Goal: Communication & Community: Answer question/provide support

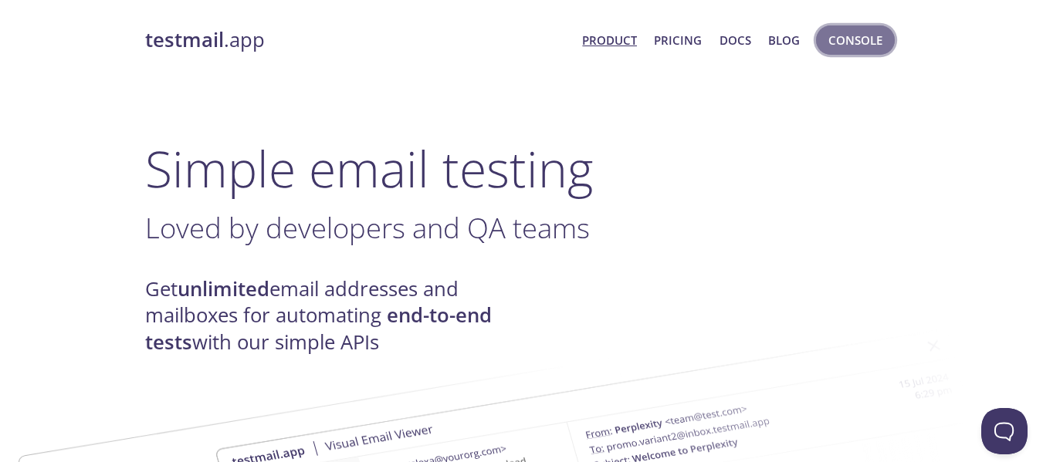
click at [857, 39] on span "Console" at bounding box center [855, 40] width 54 height 20
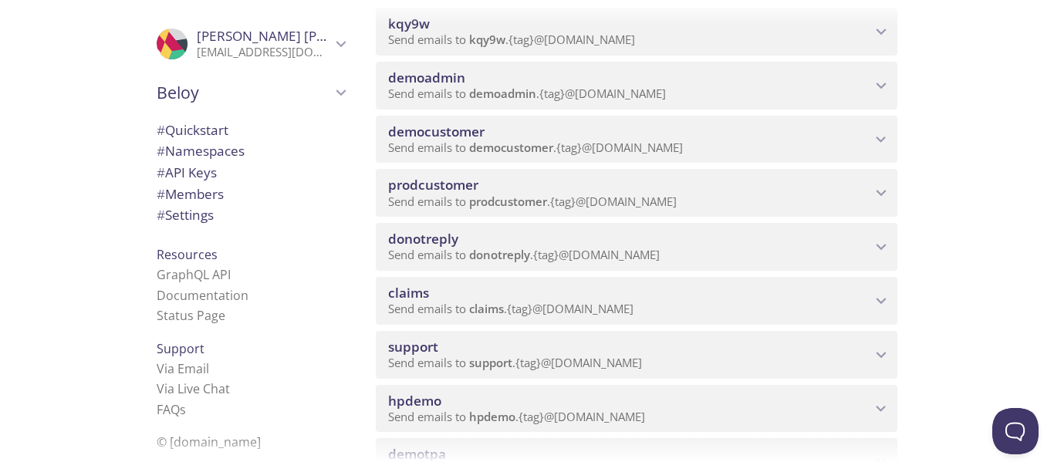
scroll to position [236, 0]
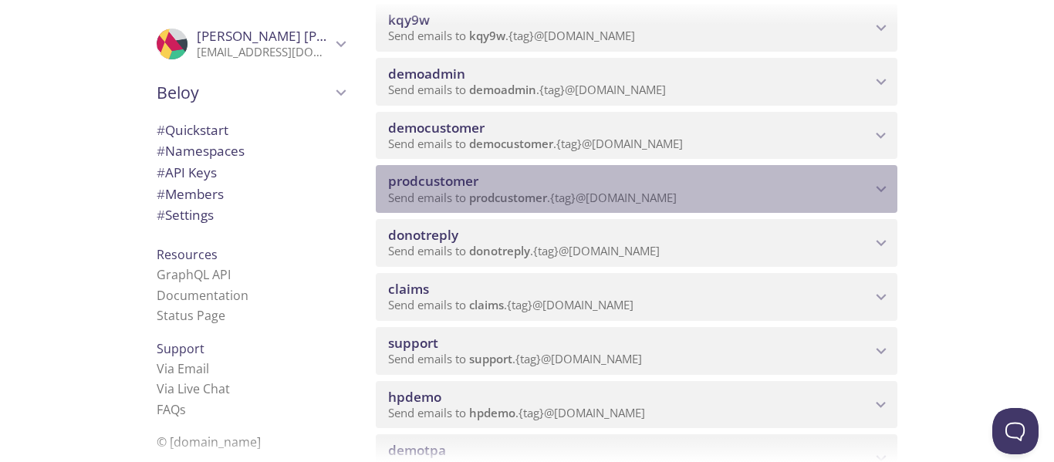
click at [617, 197] on span "Send emails to prodcustomer . {tag} @[DOMAIN_NAME]" at bounding box center [532, 197] width 289 height 15
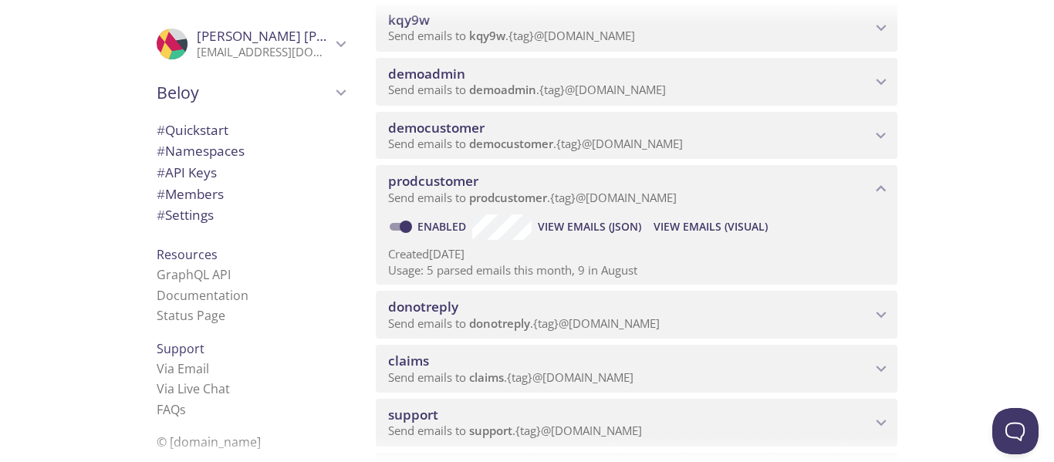
click at [717, 222] on span "View Emails (Visual)" at bounding box center [711, 227] width 114 height 19
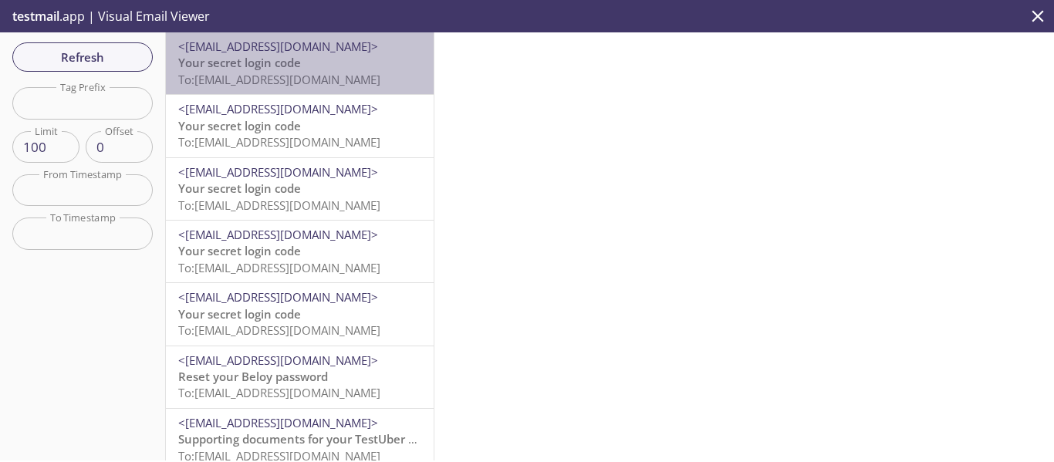
click at [326, 58] on p "Your secret login code To: [EMAIL_ADDRESS][DOMAIN_NAME]" at bounding box center [299, 71] width 243 height 33
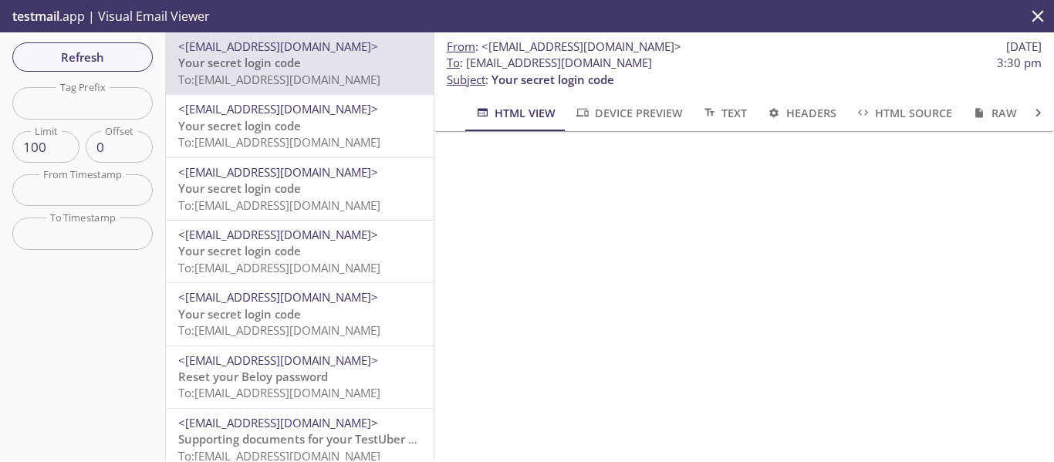
click at [65, 18] on p "testmail .app | Visual Email Viewer" at bounding box center [109, 16] width 219 height 32
click at [59, 19] on span "testmail" at bounding box center [35, 16] width 47 height 17
click at [1037, 19] on icon "close" at bounding box center [1038, 16] width 20 height 20
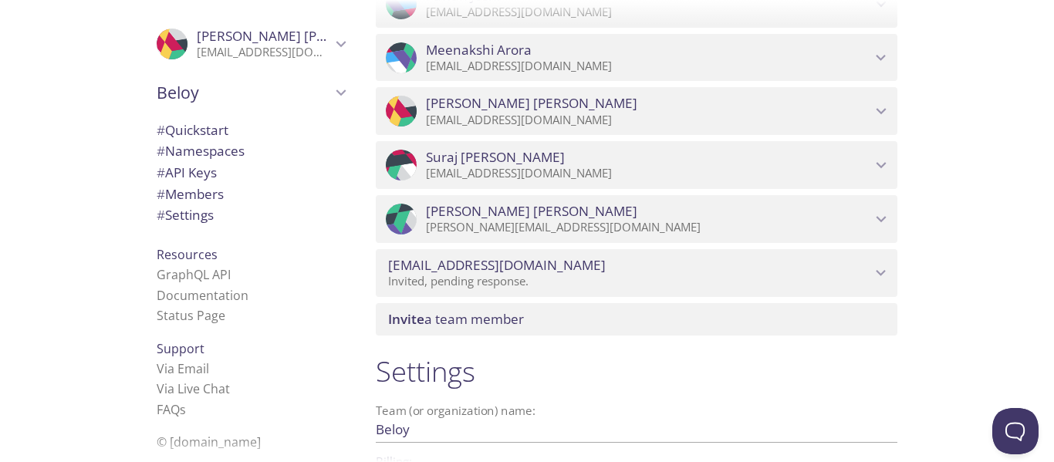
scroll to position [1872, 0]
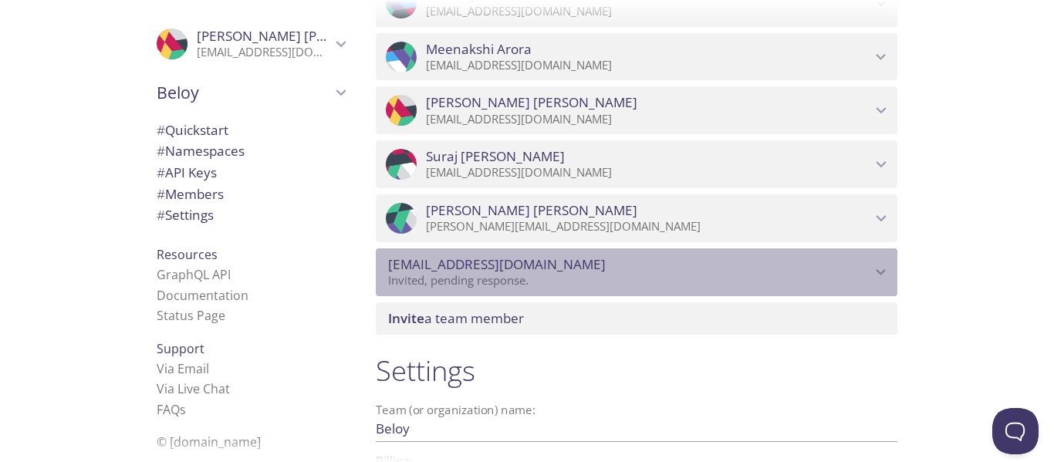
click at [880, 263] on icon "sumith1@hexaware.com" at bounding box center [881, 272] width 20 height 20
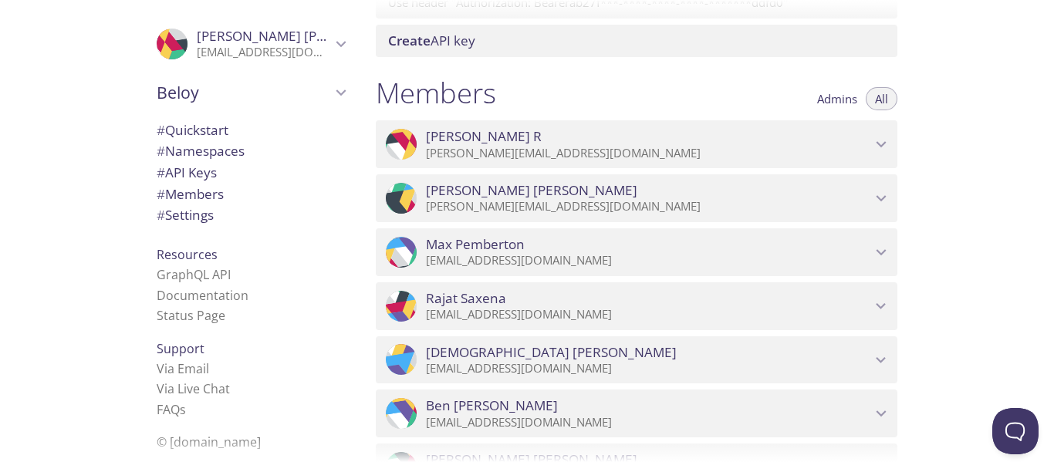
scroll to position [1352, 0]
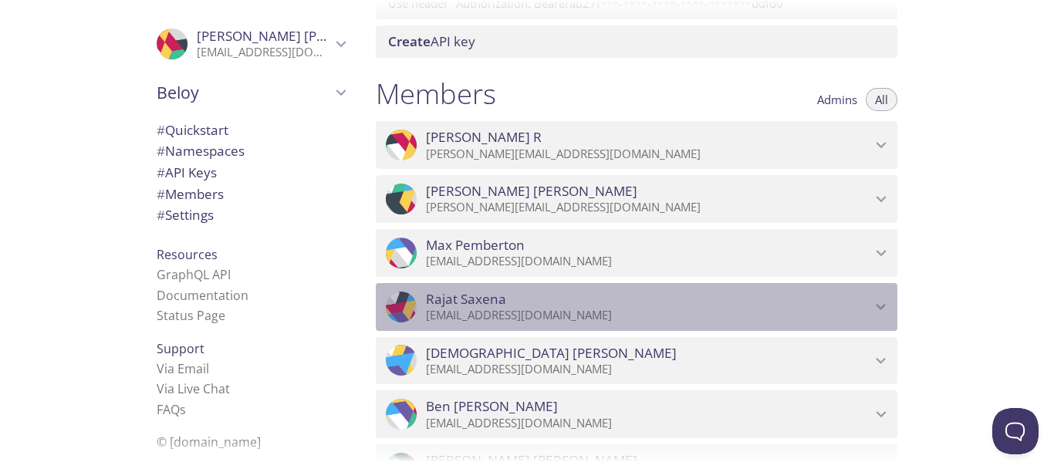
click at [878, 313] on icon "Rajat Saxena" at bounding box center [881, 307] width 20 height 20
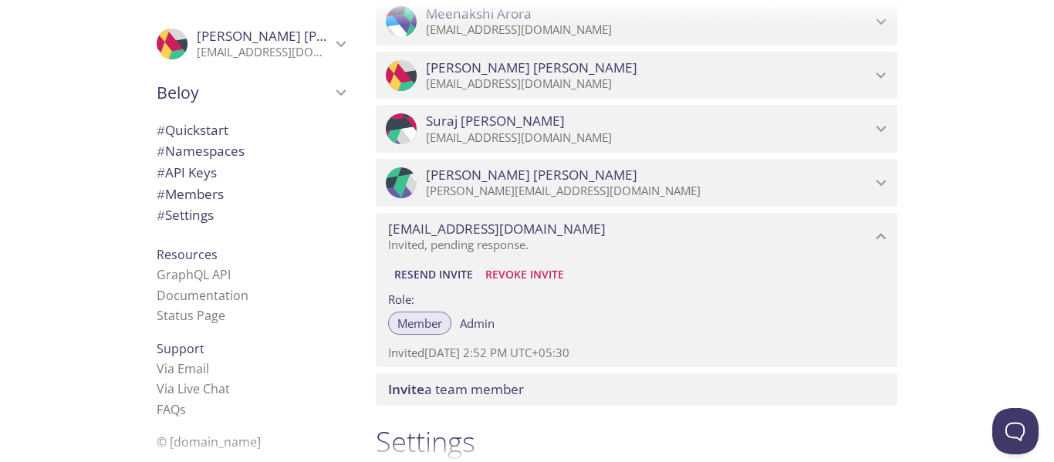
scroll to position [2014, 0]
click at [444, 276] on span "Resend Invite" at bounding box center [433, 274] width 79 height 19
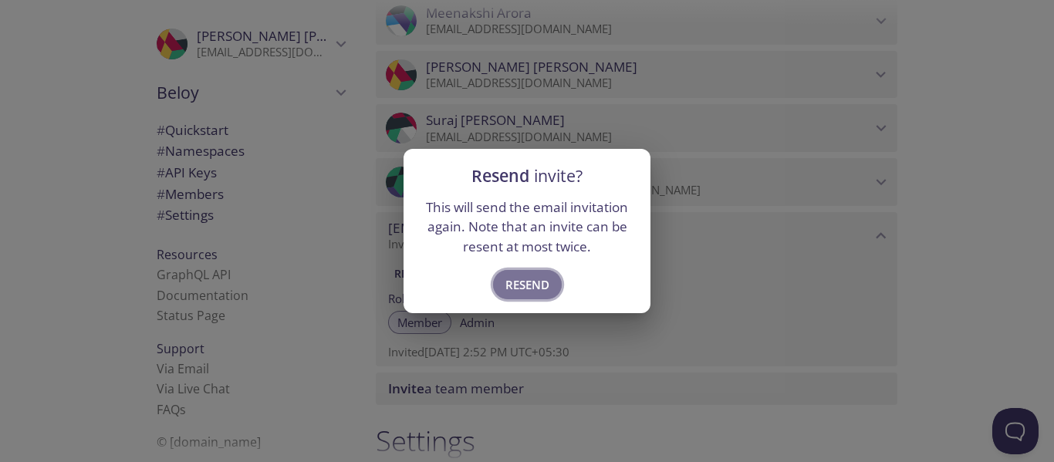
click at [520, 277] on span "Resend" at bounding box center [528, 285] width 44 height 20
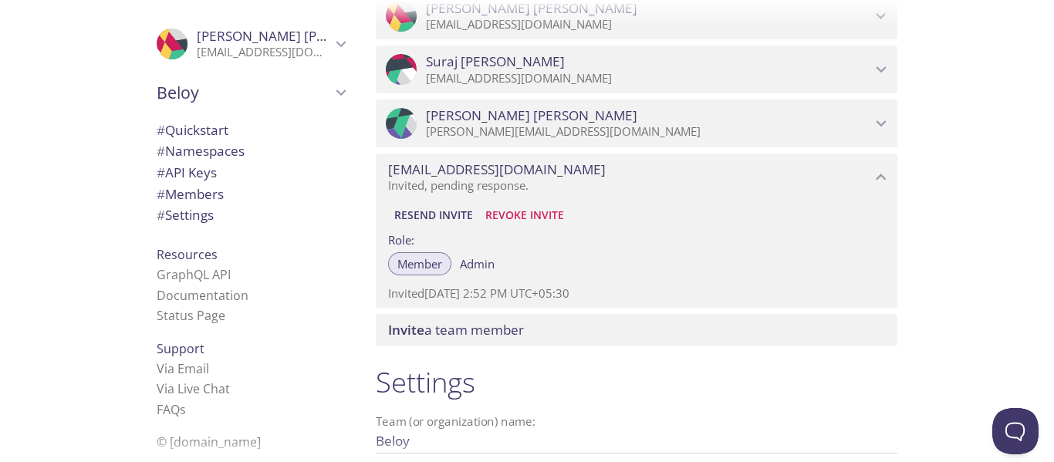
scroll to position [2074, 0]
click at [523, 221] on span "Revoke Invite" at bounding box center [524, 214] width 79 height 19
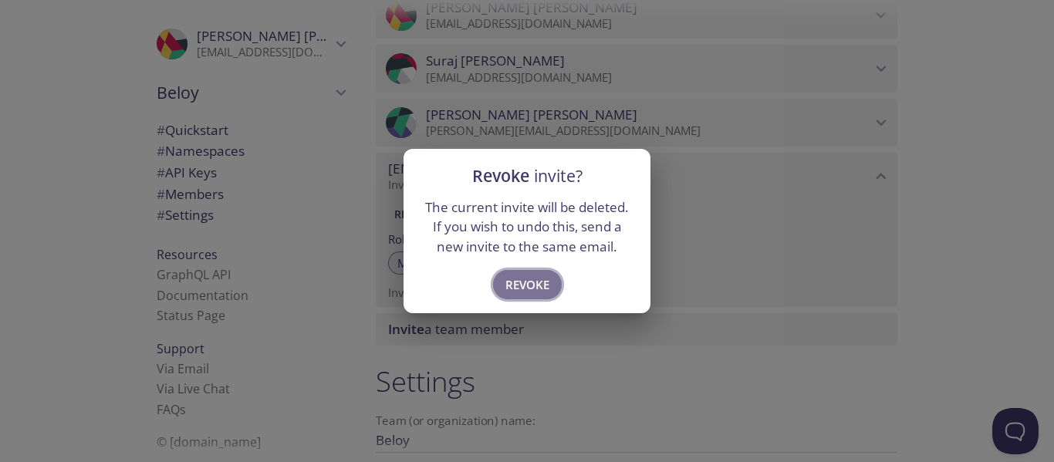
click at [533, 282] on span "Revoke" at bounding box center [528, 285] width 44 height 20
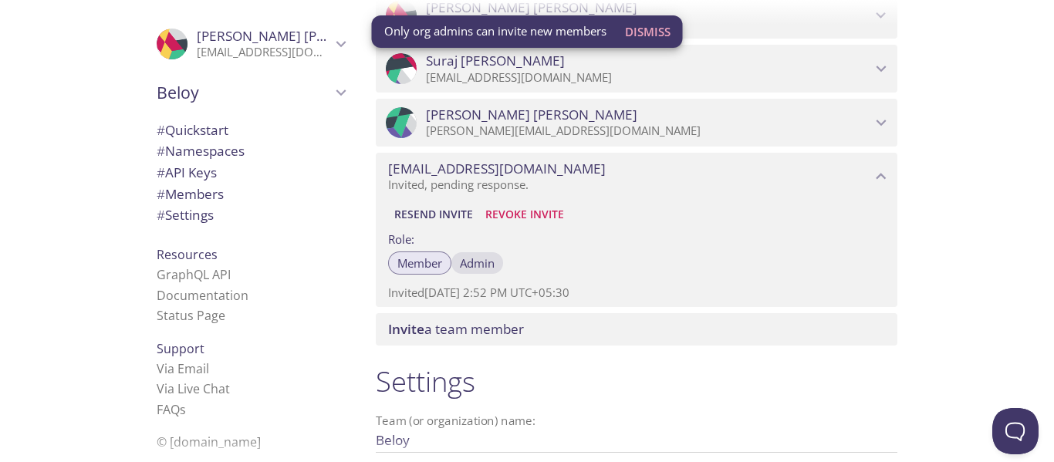
click at [491, 263] on span "Admin" at bounding box center [477, 263] width 35 height 0
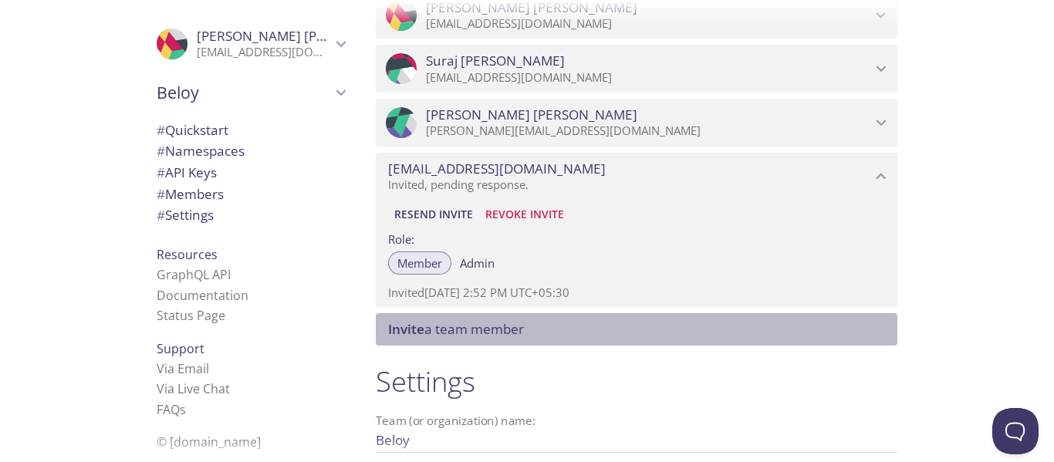
click at [571, 335] on span "Invite a team member" at bounding box center [639, 329] width 503 height 17
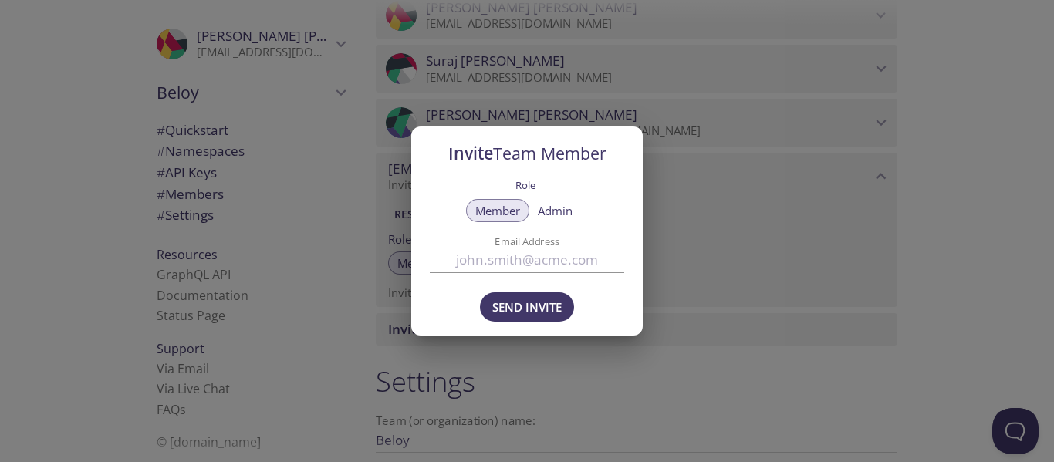
click at [589, 266] on input "Email Address" at bounding box center [527, 260] width 194 height 25
paste input "[EMAIL_ADDRESS][DOMAIN_NAME]"
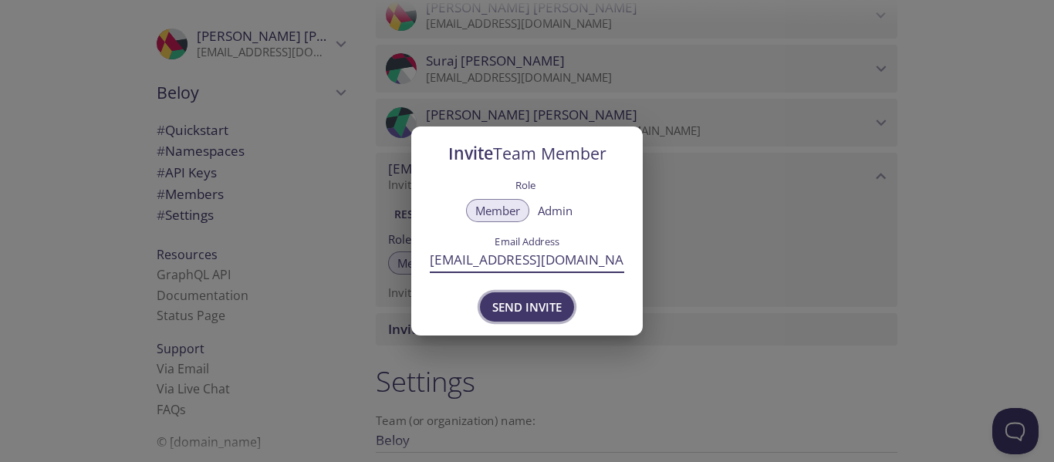
type input "[EMAIL_ADDRESS][DOMAIN_NAME]"
click at [547, 301] on span "Send Invite" at bounding box center [526, 307] width 69 height 20
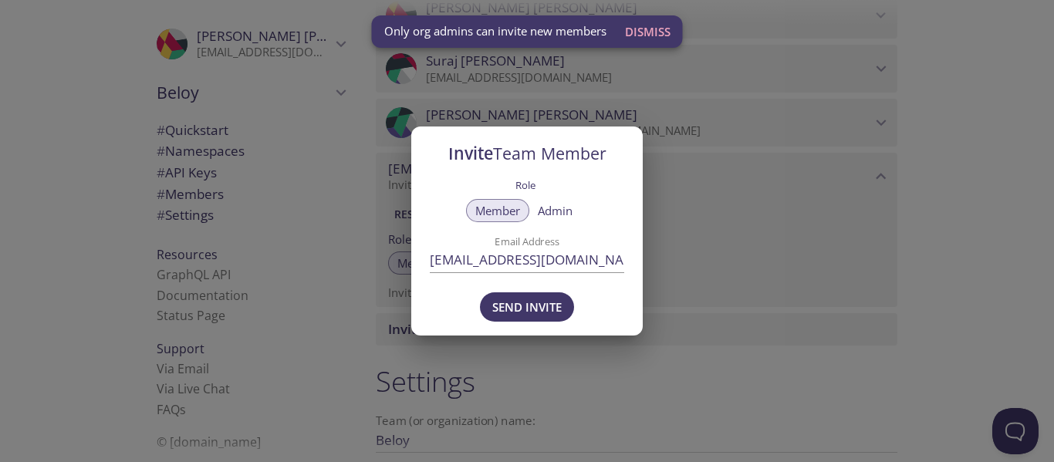
click at [698, 289] on div "Invite Team Member Role Member Admin Email Address [EMAIL_ADDRESS][DOMAIN_NAME]…" at bounding box center [527, 231] width 1054 height 462
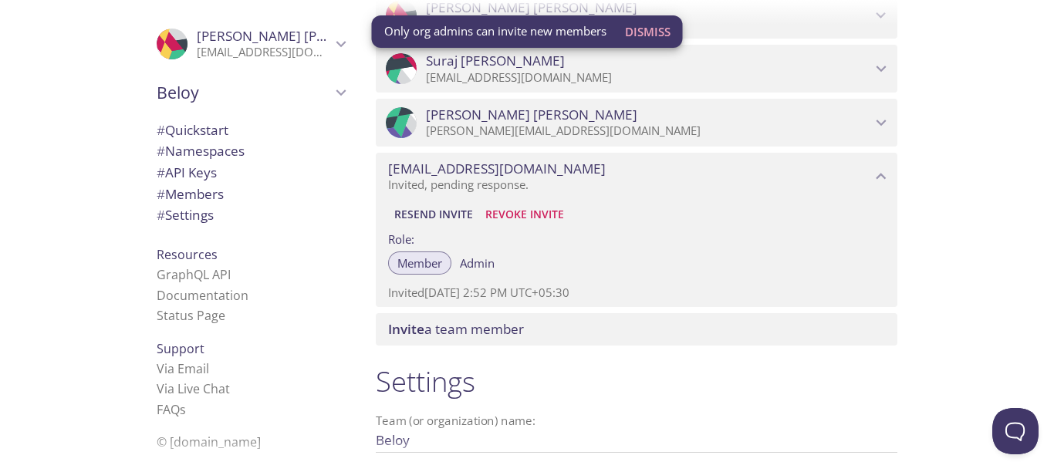
click at [591, 33] on span "Only org admins can invite new members" at bounding box center [495, 31] width 222 height 16
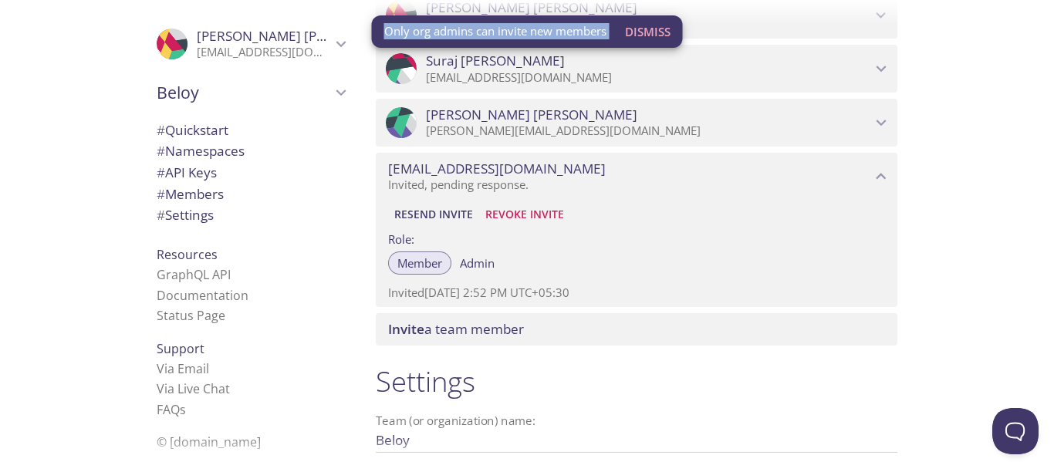
click at [591, 33] on span "Only org admins can invite new members" at bounding box center [495, 31] width 222 height 16
copy span "members"
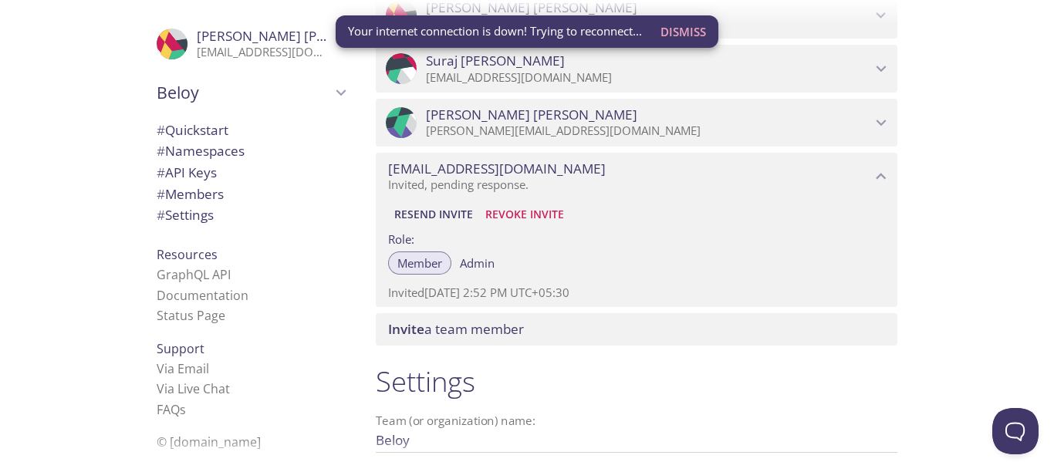
click at [990, 206] on div "Quickstart Send a test email to [EMAIL_ADDRESS][DOMAIN_NAME] and then click her…" at bounding box center [709, 231] width 691 height 462
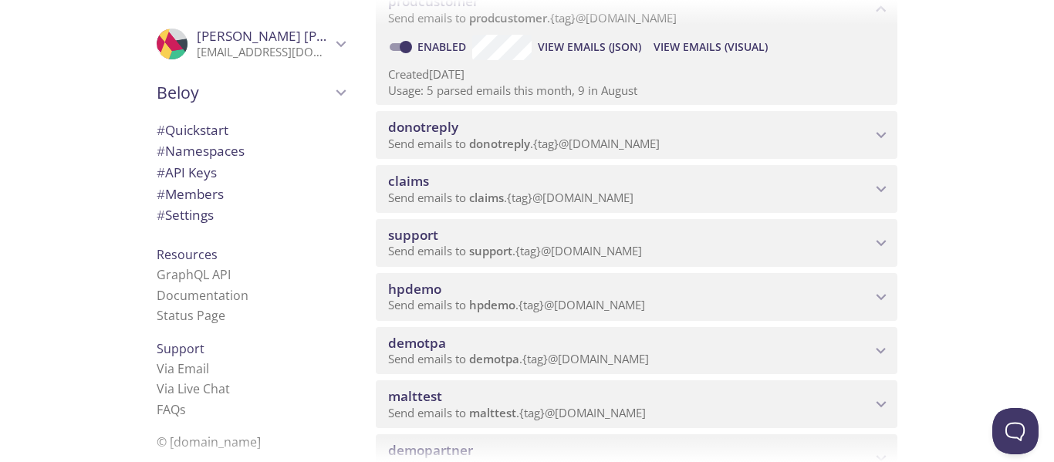
scroll to position [275, 0]
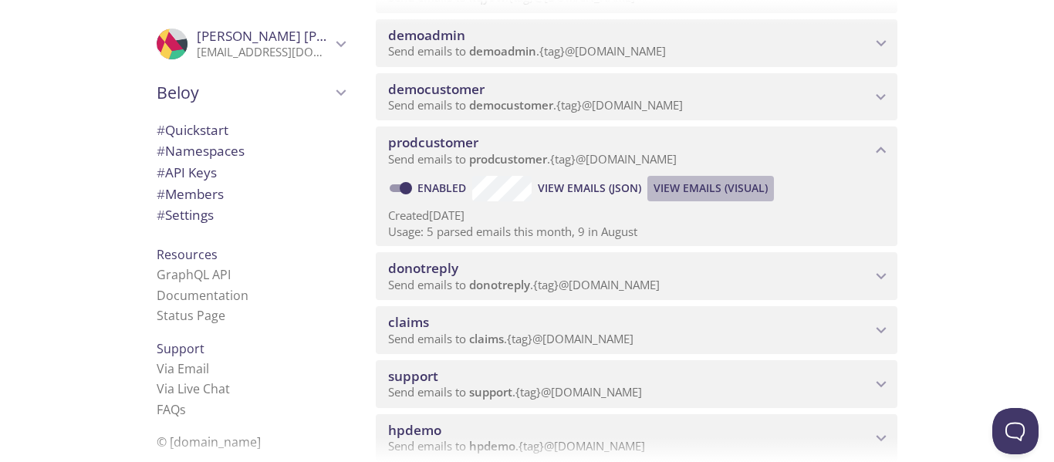
click at [705, 183] on span "View Emails (Visual)" at bounding box center [711, 188] width 114 height 19
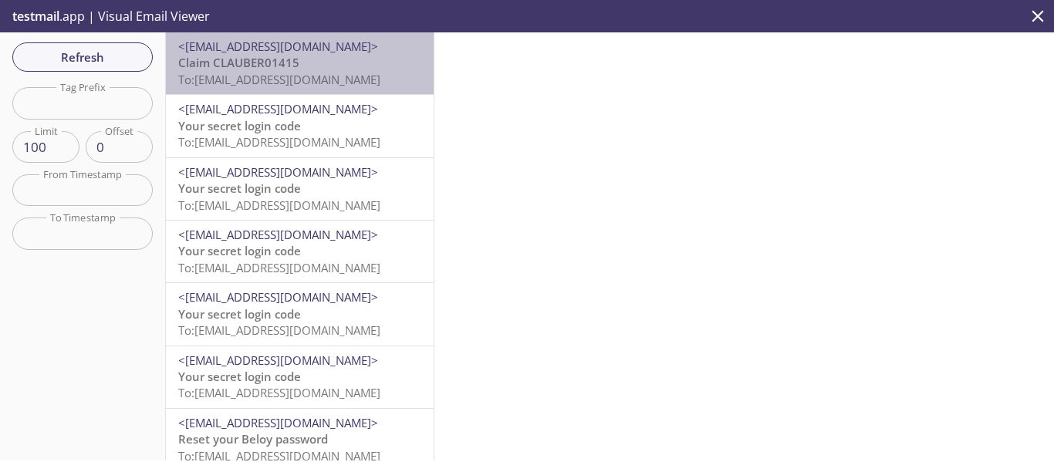
click at [327, 69] on p "Claim CLAUBER01415 To: [EMAIL_ADDRESS][DOMAIN_NAME]" at bounding box center [299, 71] width 243 height 33
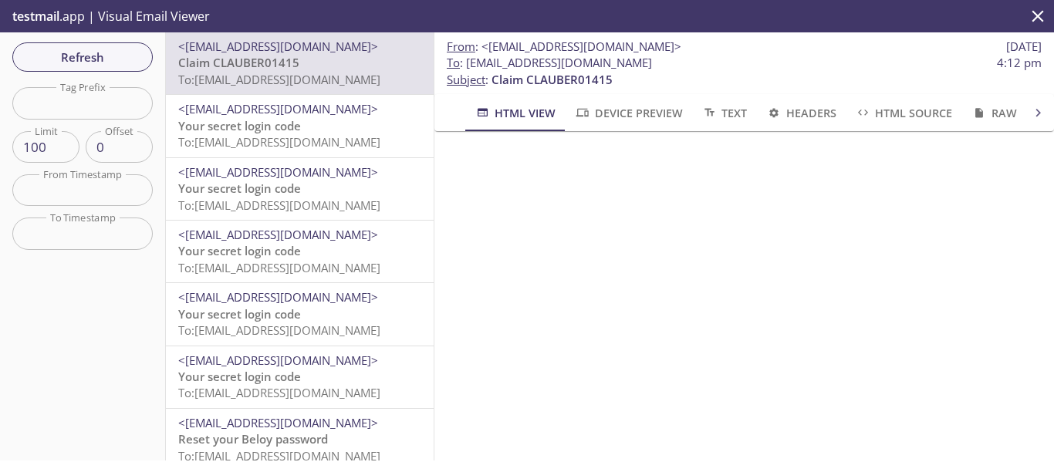
scroll to position [591, 0]
